Goal: Task Accomplishment & Management: Use online tool/utility

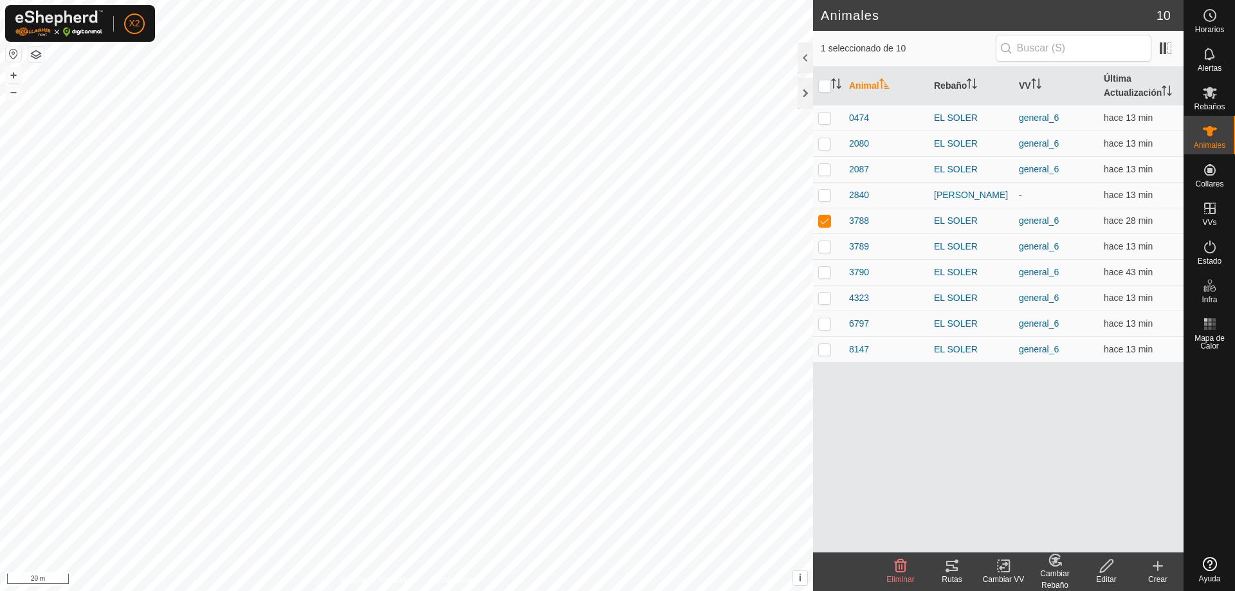
click at [949, 575] on div "Rutas" at bounding box center [951, 580] width 51 height 12
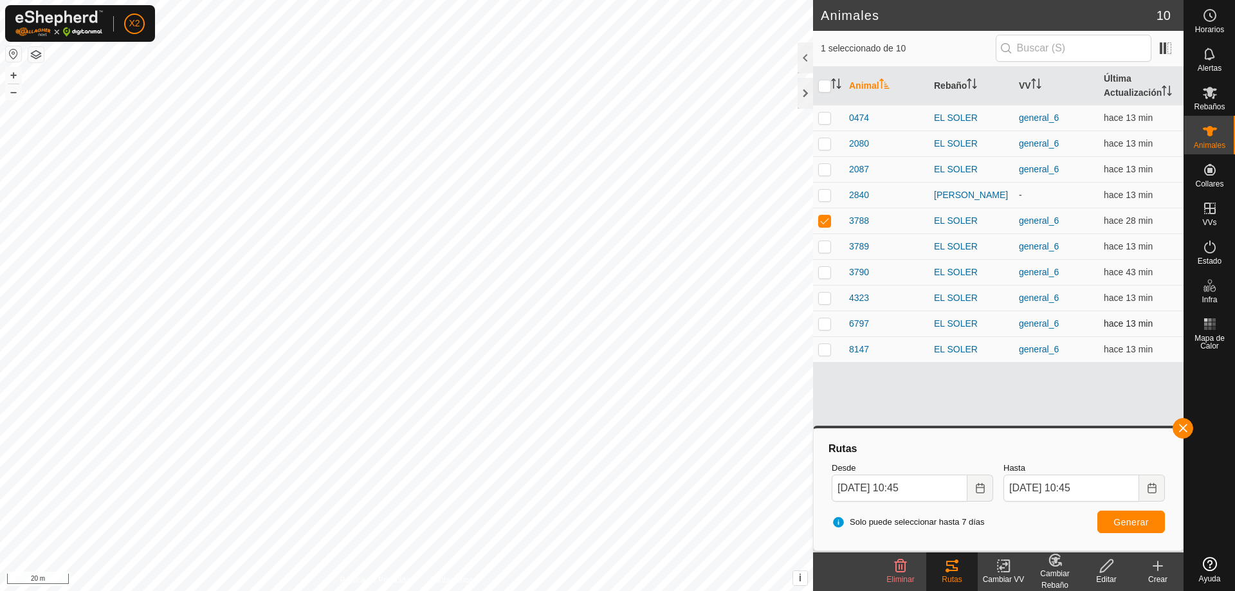
checkbox input "true"
checkbox input "false"
click at [1147, 522] on span "Generar" at bounding box center [1130, 522] width 35 height 10
checkbox input "false"
checkbox input "true"
